Goal: Task Accomplishment & Management: Complete application form

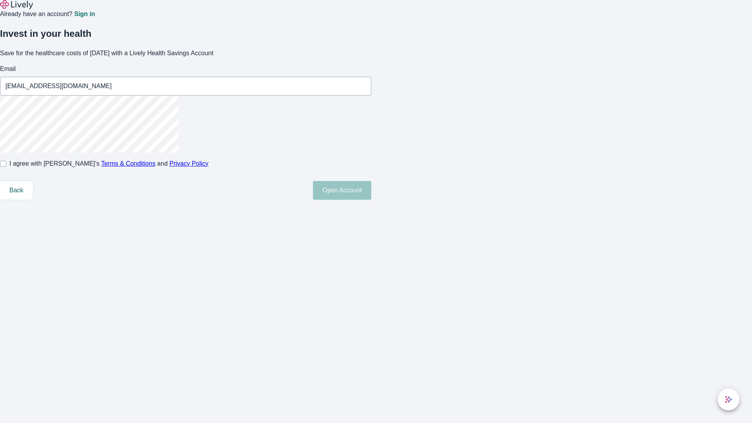
click at [6, 167] on input "I agree with Lively’s Terms & Conditions and Privacy Policy" at bounding box center [3, 164] width 6 height 6
checkbox input "true"
click at [371, 200] on button "Open Account" at bounding box center [342, 190] width 58 height 19
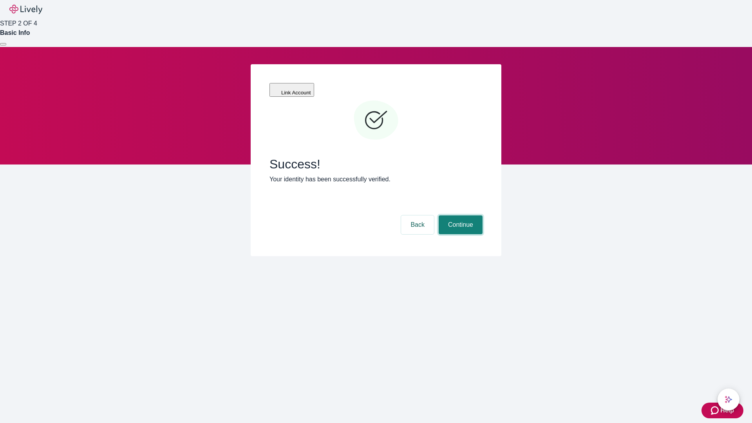
click at [459, 215] on button "Continue" at bounding box center [461, 224] width 44 height 19
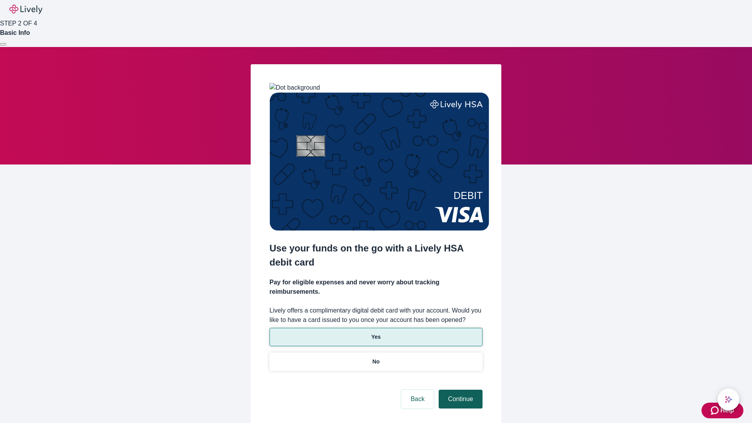
click at [376, 333] on p "Yes" at bounding box center [375, 337] width 9 height 8
click at [459, 390] on button "Continue" at bounding box center [461, 399] width 44 height 19
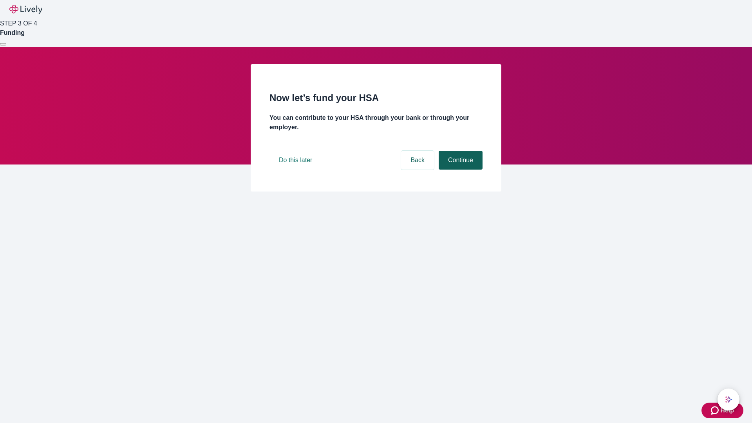
click at [459, 170] on button "Continue" at bounding box center [461, 160] width 44 height 19
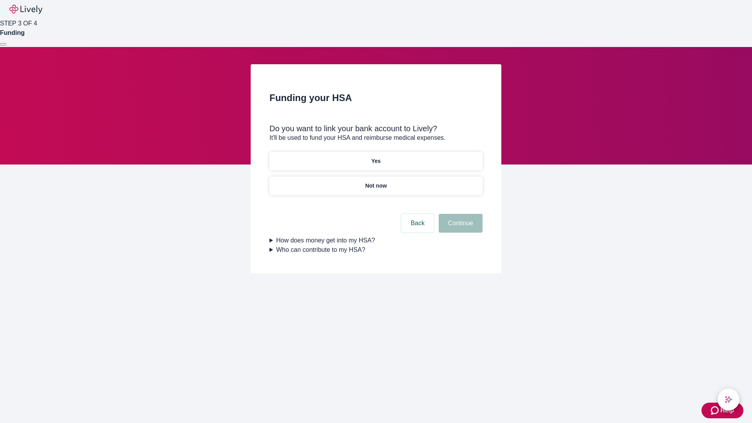
click at [376, 182] on p "Not now" at bounding box center [376, 186] width 22 height 8
click at [459, 228] on button "Continue" at bounding box center [461, 223] width 44 height 19
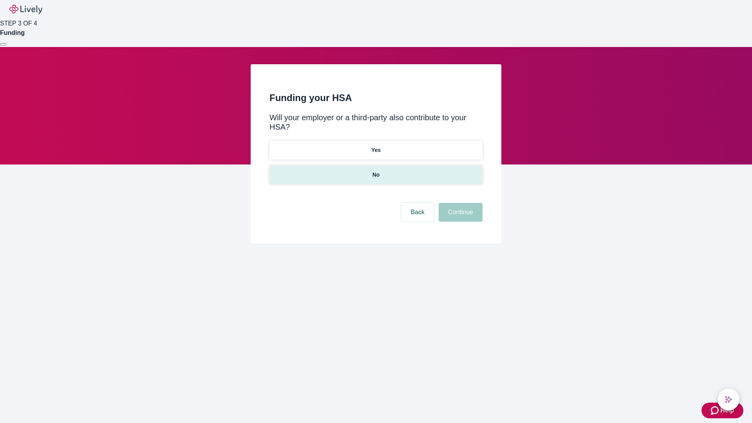
click at [376, 171] on p "No" at bounding box center [375, 175] width 7 height 8
click at [459, 203] on button "Continue" at bounding box center [461, 212] width 44 height 19
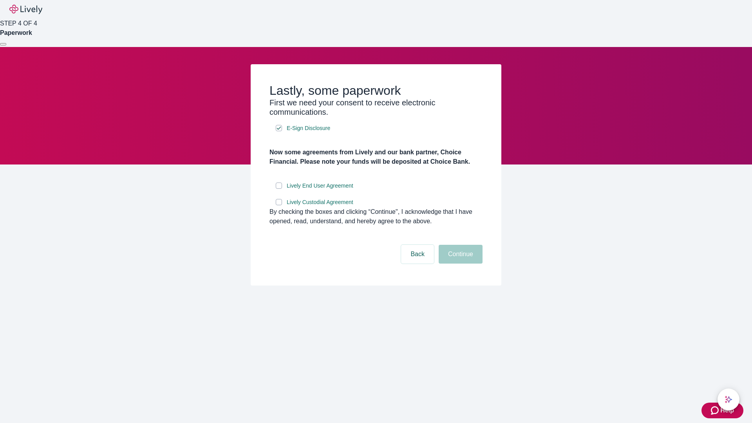
click at [279, 189] on input "Lively End User Agreement" at bounding box center [279, 186] width 6 height 6
checkbox input "true"
click at [279, 205] on input "Lively Custodial Agreement" at bounding box center [279, 202] width 6 height 6
checkbox input "true"
click at [459, 264] on button "Continue" at bounding box center [461, 254] width 44 height 19
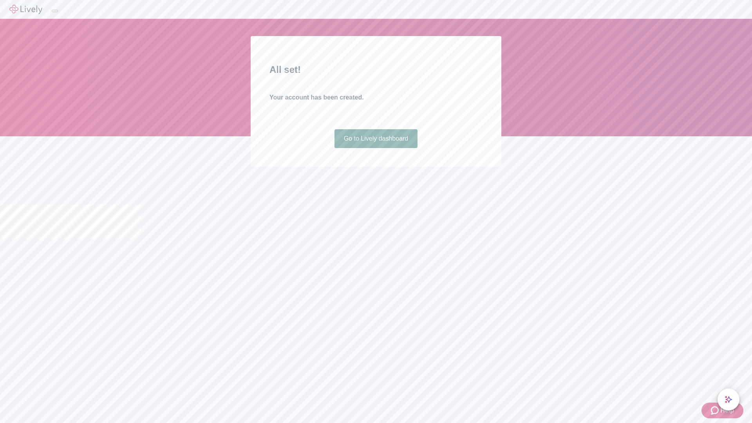
click at [376, 148] on link "Go to Lively dashboard" at bounding box center [375, 138] width 83 height 19
